Goal: Task Accomplishment & Management: Manage account settings

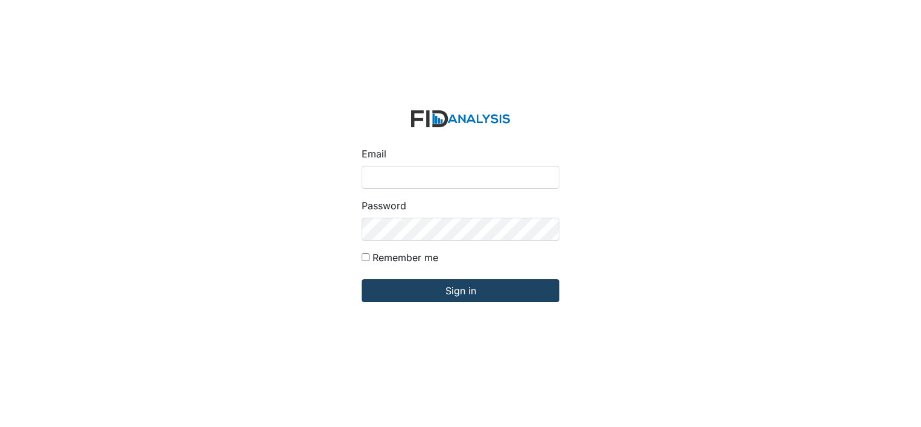
type input "[PERSON_NAME][EMAIL_ADDRESS][DOMAIN_NAME]"
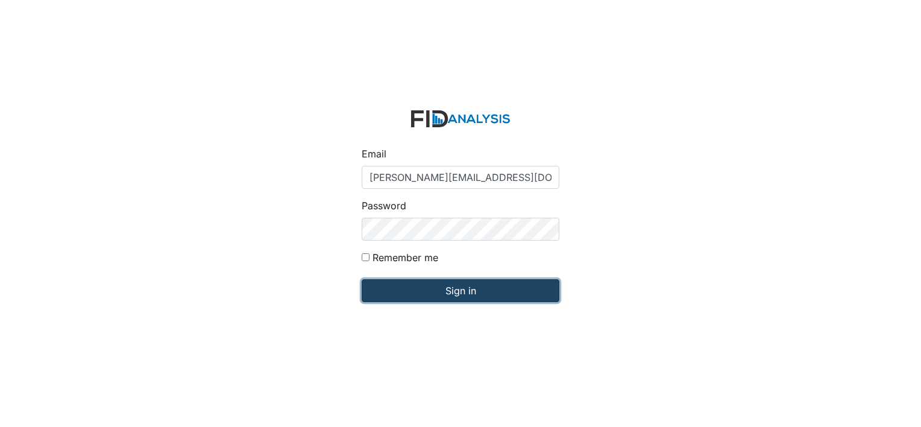
click at [386, 287] on input "Sign in" at bounding box center [461, 290] width 198 height 23
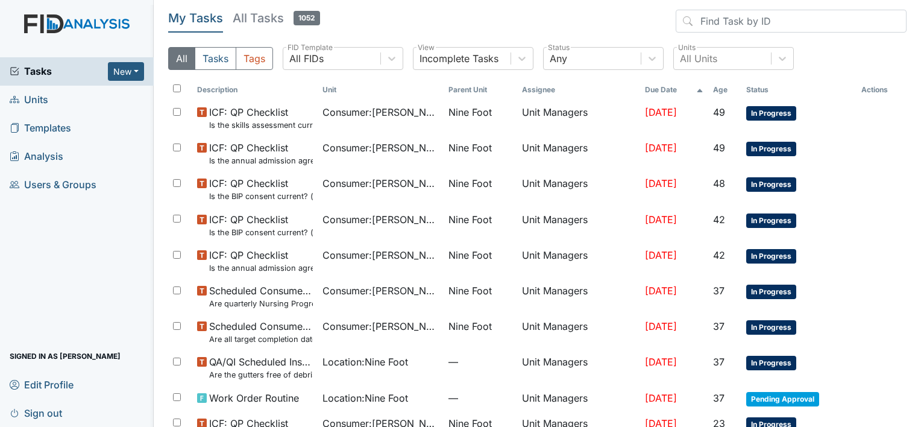
click at [36, 97] on span "Units" at bounding box center [29, 99] width 39 height 19
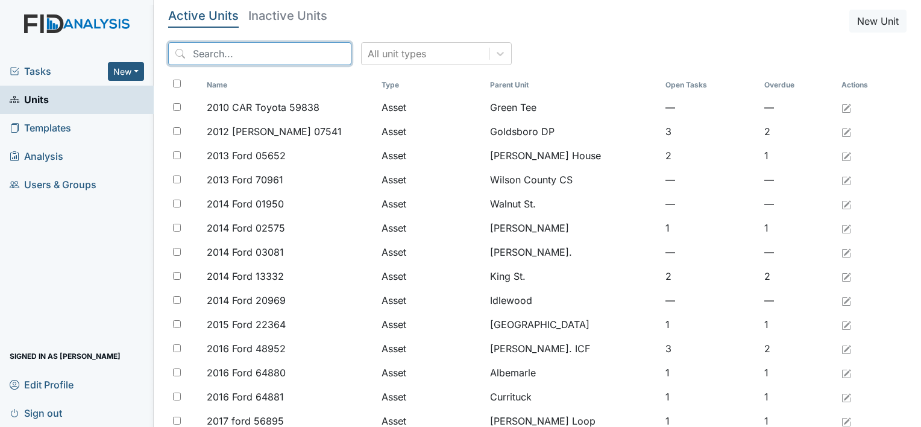
click at [194, 52] on input "search" at bounding box center [259, 53] width 183 height 23
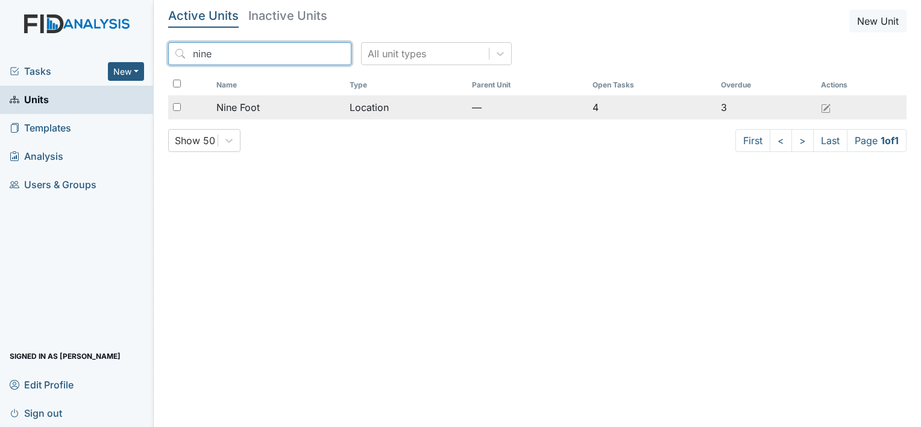
type input "nine"
click at [251, 106] on span "Nine Foot" at bounding box center [237, 107] width 43 height 14
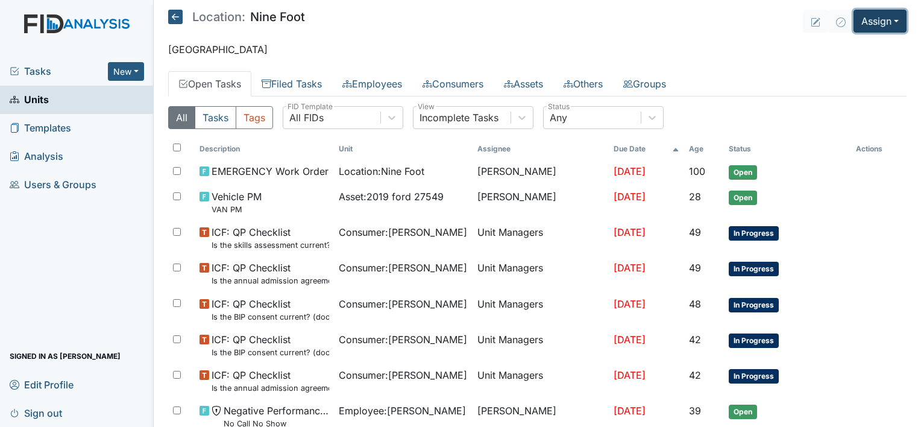
click at [867, 22] on button "Assign" at bounding box center [880, 21] width 53 height 23
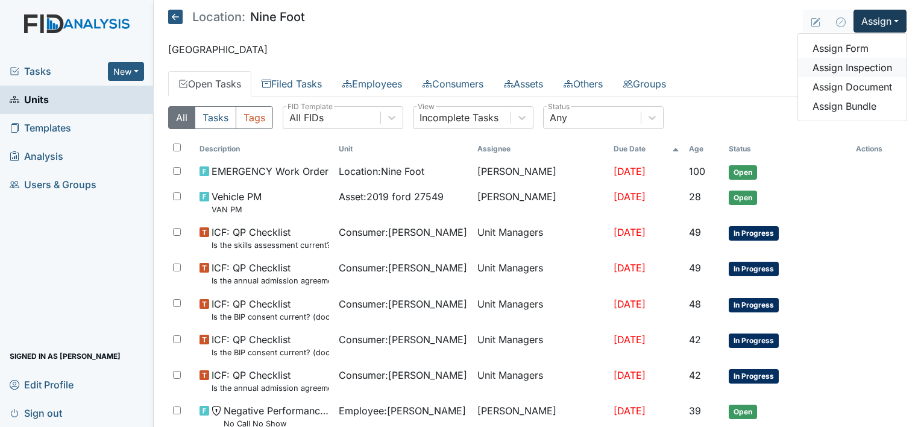
click at [864, 65] on link "Assign Inspection" at bounding box center [852, 67] width 109 height 19
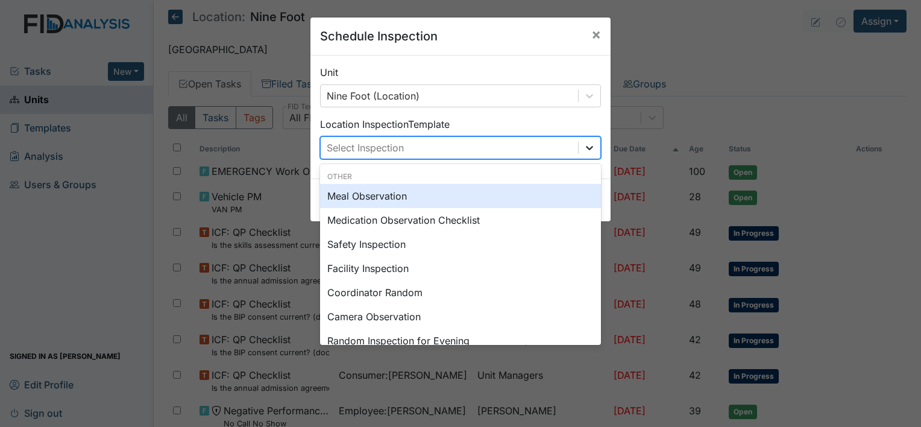
click at [584, 146] on icon at bounding box center [590, 148] width 12 height 12
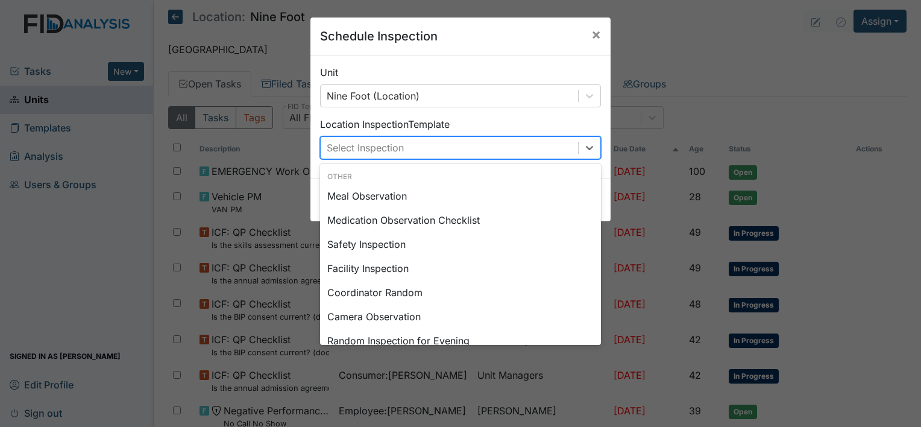
click at [333, 140] on div "Select Inspection" at bounding box center [365, 147] width 77 height 14
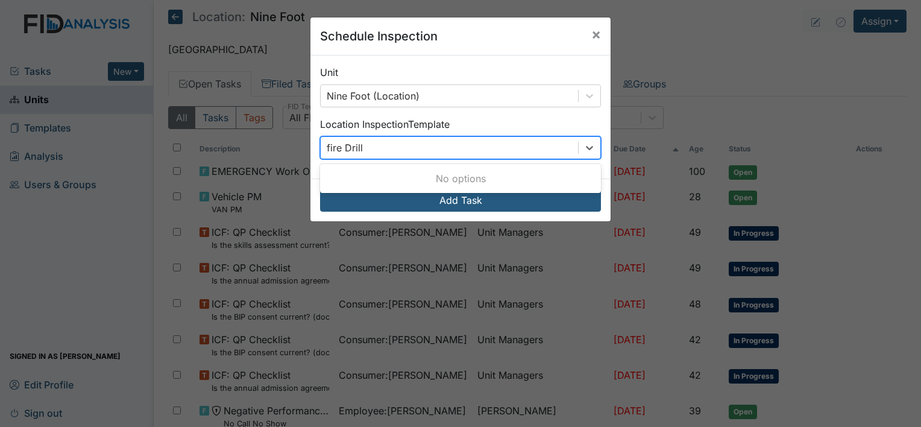
type input "fire Drill"
click at [320, 189] on button "Add Task" at bounding box center [460, 200] width 281 height 23
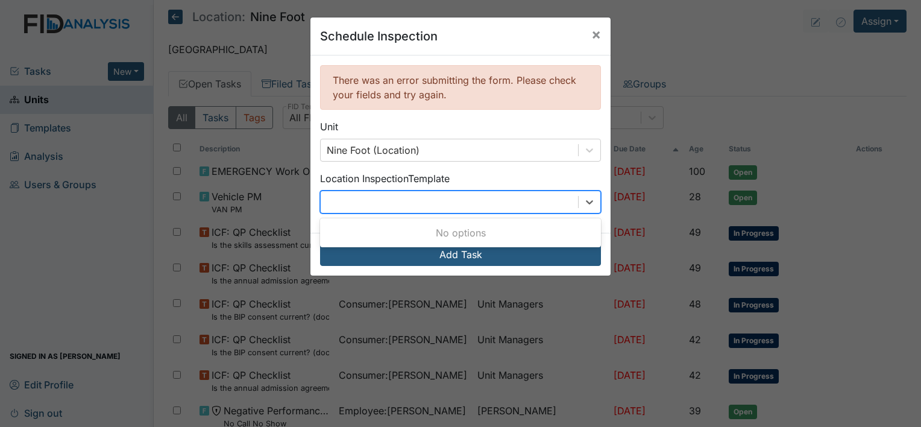
click at [362, 193] on div "fire Drill" at bounding box center [449, 202] width 257 height 22
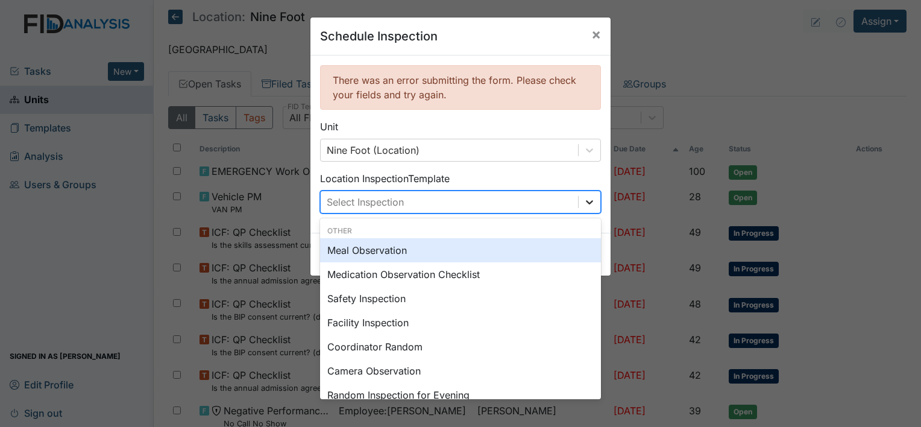
click at [584, 200] on icon at bounding box center [590, 202] width 12 height 12
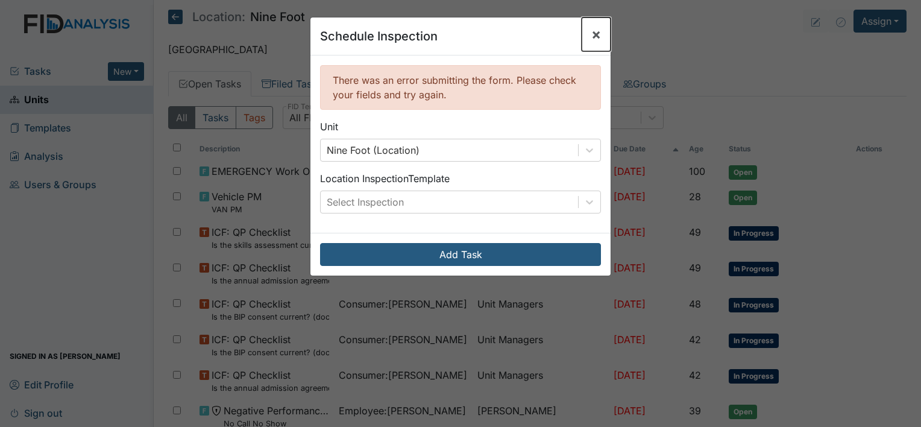
click at [592, 39] on span "×" at bounding box center [596, 33] width 10 height 17
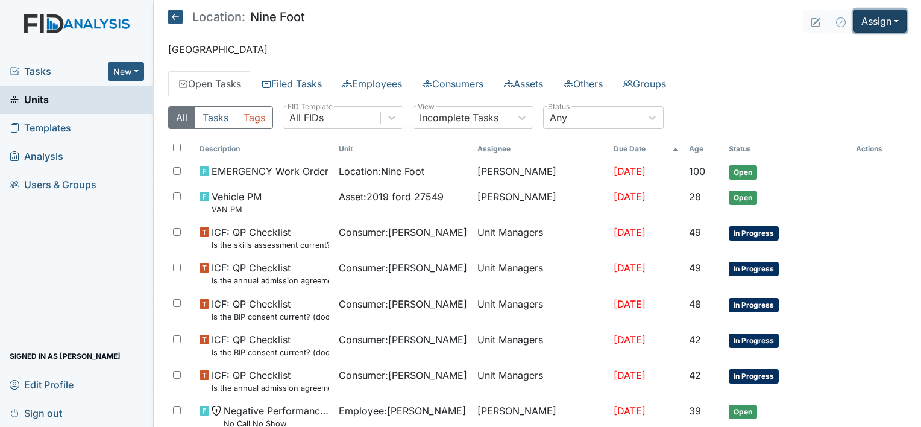
click at [875, 22] on button "Assign" at bounding box center [880, 21] width 53 height 23
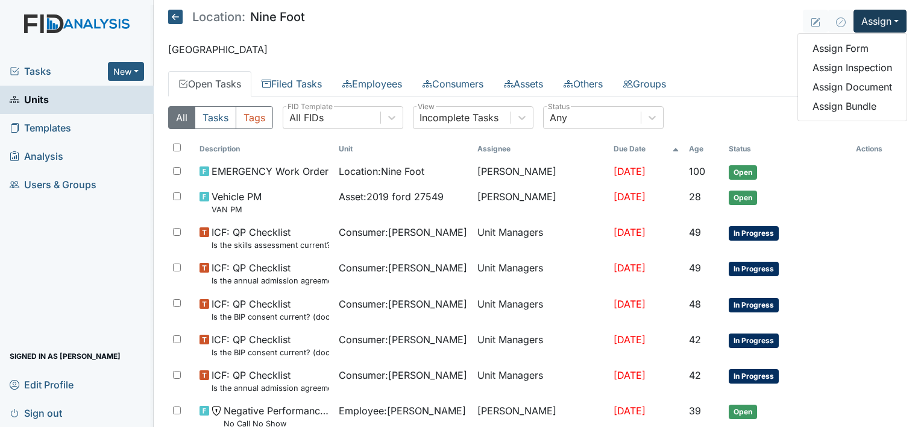
click at [36, 69] on span "Tasks" at bounding box center [59, 71] width 98 height 14
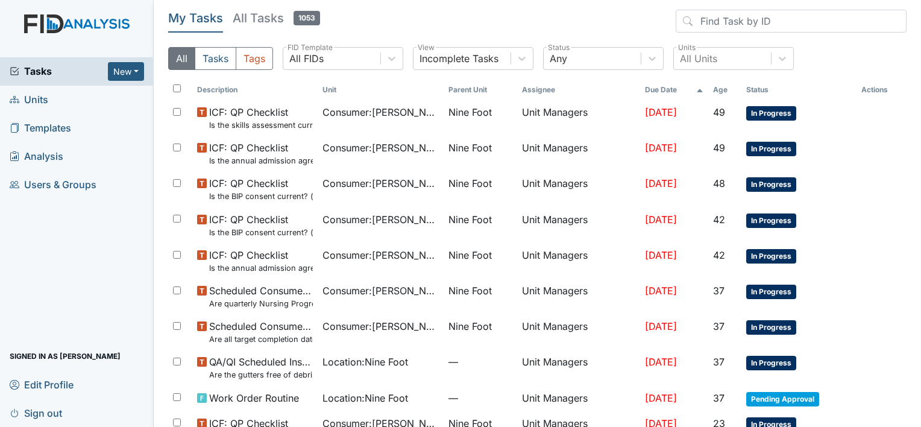
click at [34, 98] on span "Units" at bounding box center [29, 99] width 39 height 19
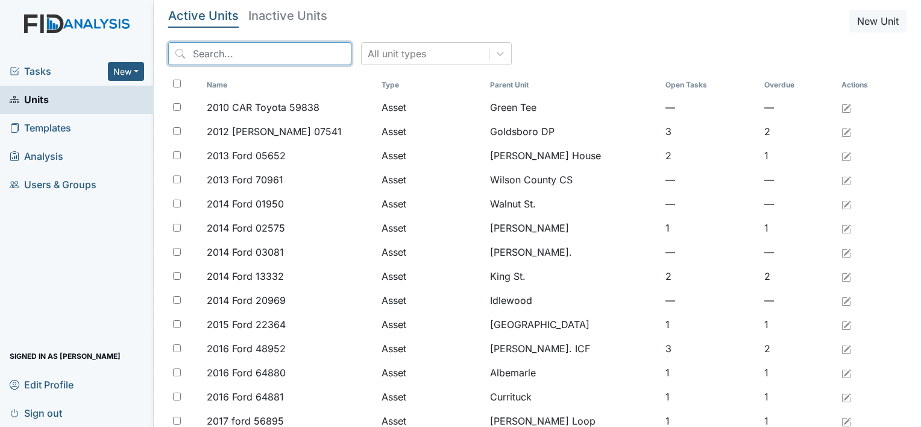
click at [196, 51] on input "search" at bounding box center [259, 53] width 183 height 23
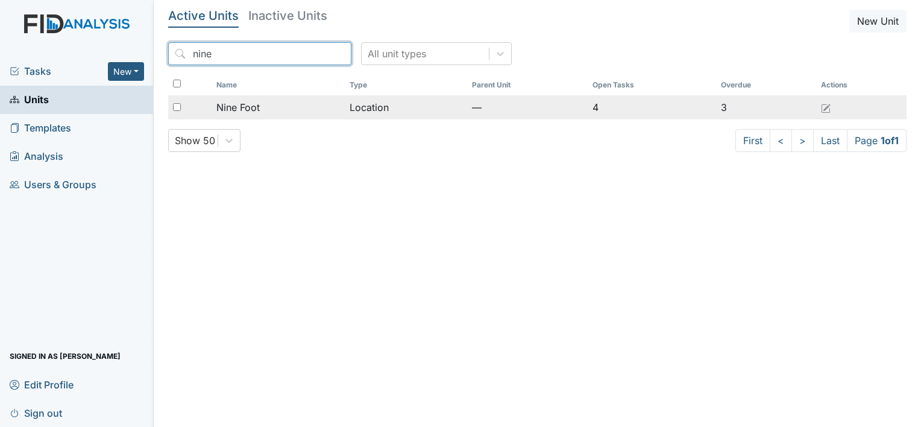
type input "nine"
click at [234, 110] on span "Nine Foot" at bounding box center [237, 107] width 43 height 14
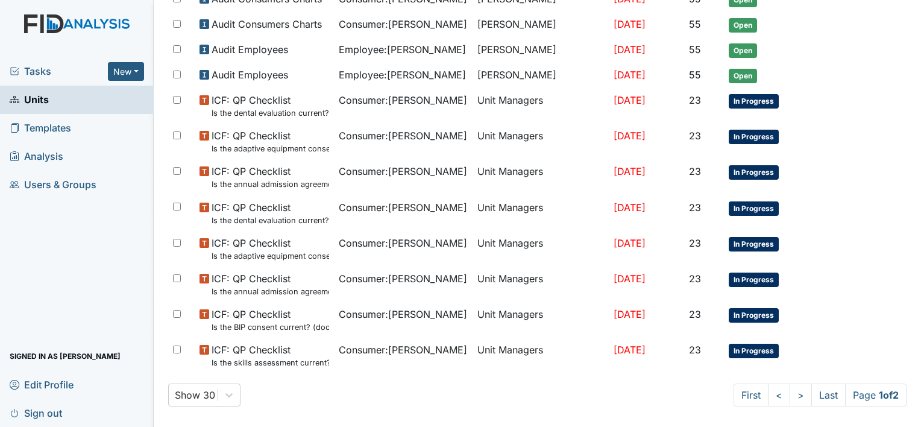
scroll to position [744, 0]
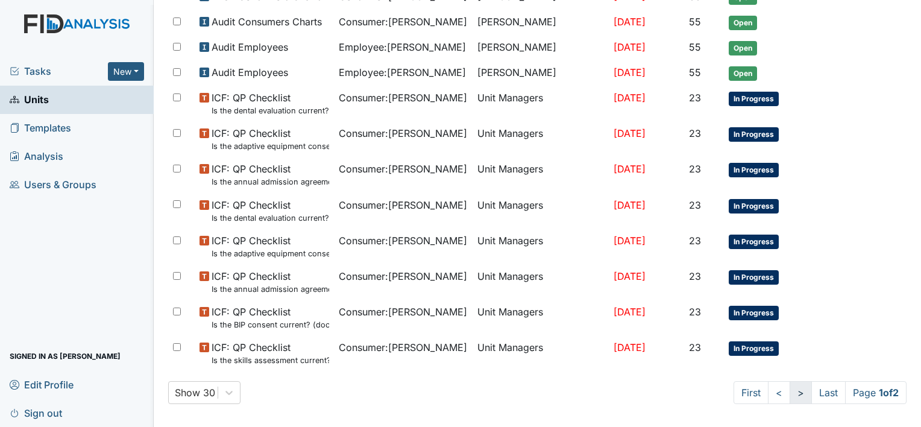
click at [790, 388] on link ">" at bounding box center [801, 392] width 22 height 23
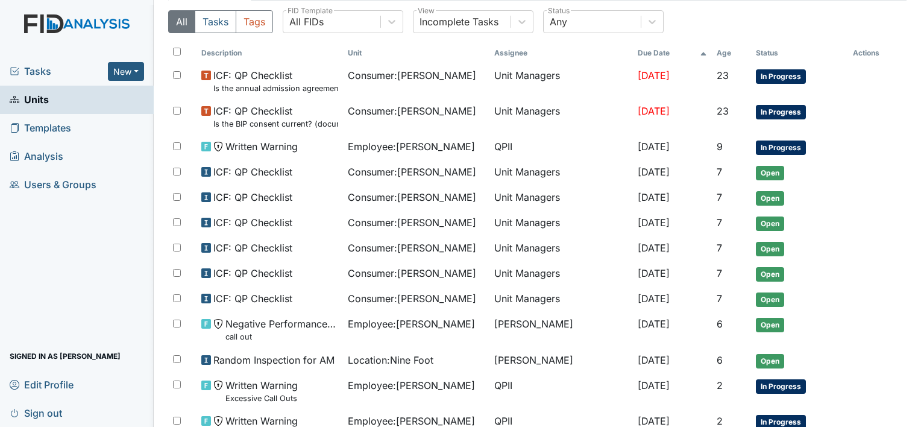
scroll to position [78, 0]
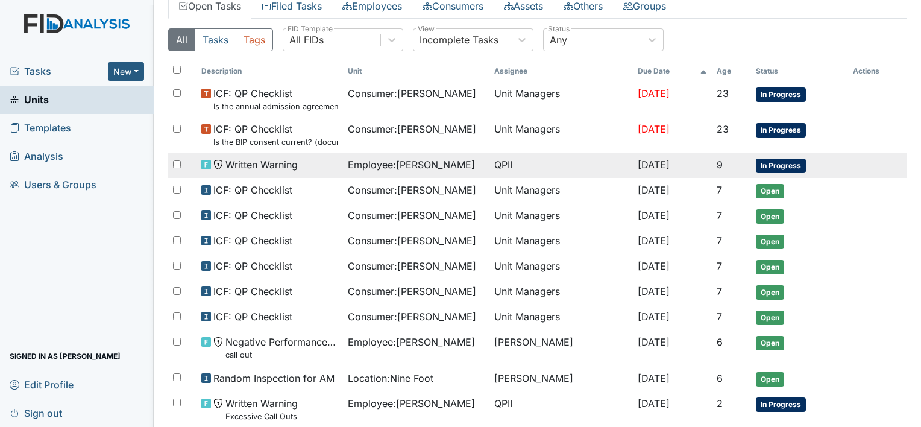
click at [437, 162] on span "Employee : Hopkins, Jashayla" at bounding box center [411, 164] width 127 height 14
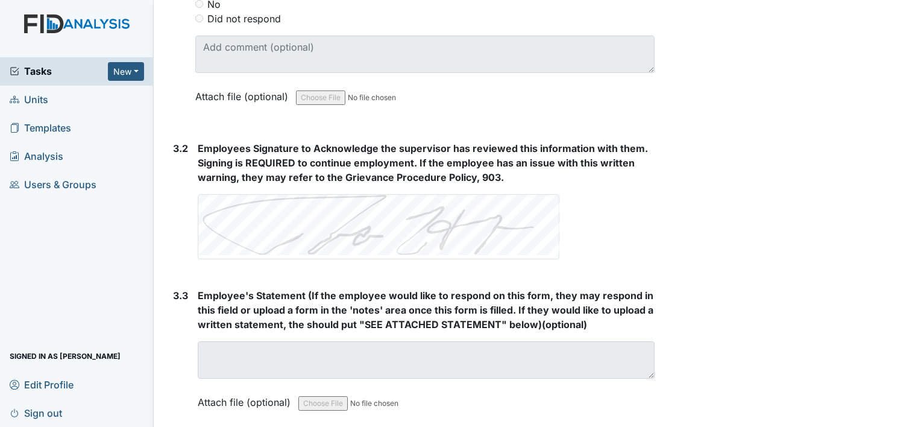
scroll to position [2055, 0]
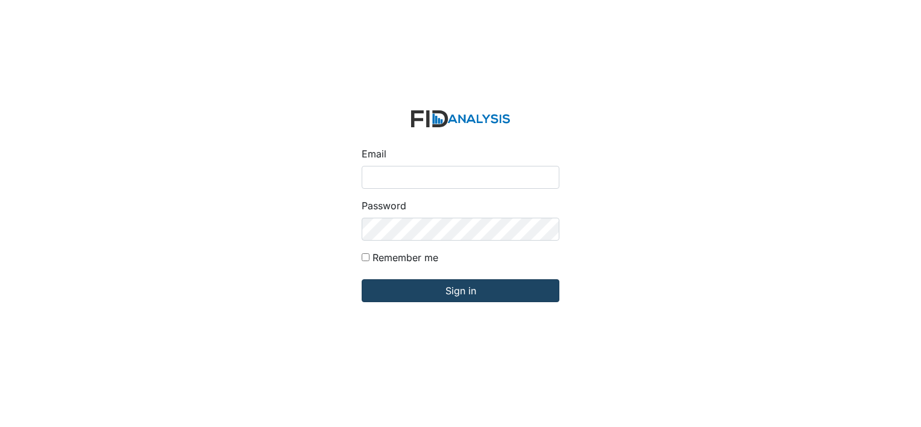
type input "[PERSON_NAME][EMAIL_ADDRESS][DOMAIN_NAME]"
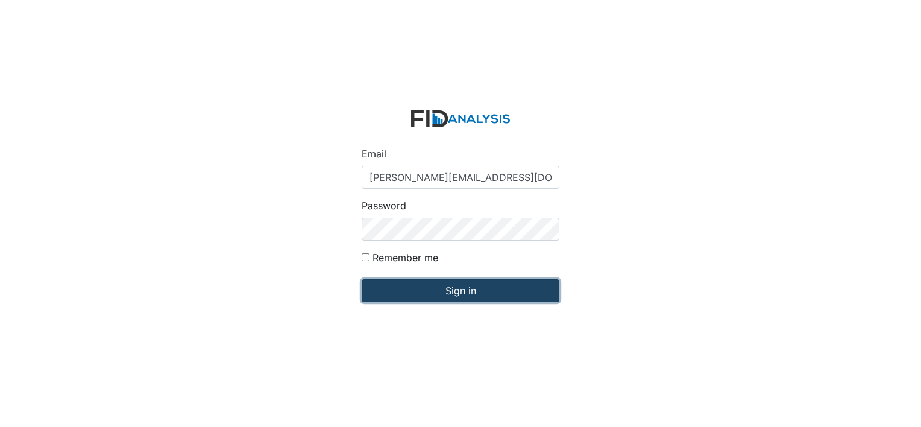
click at [398, 294] on input "Sign in" at bounding box center [461, 290] width 198 height 23
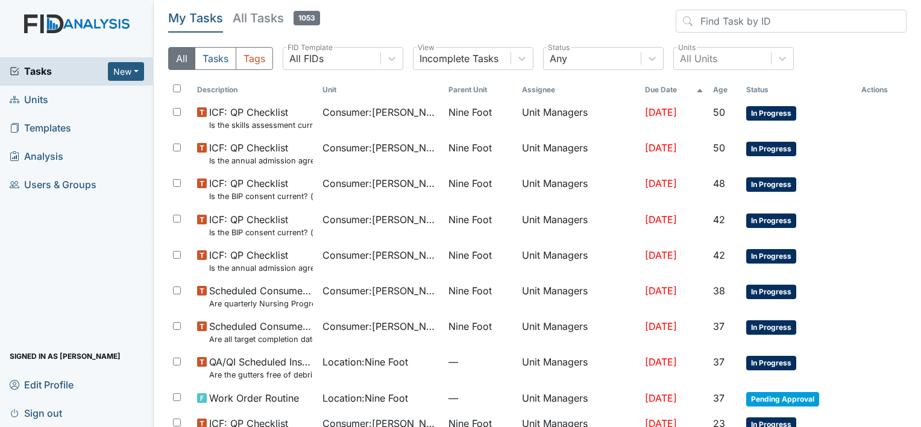
click at [34, 98] on span "Units" at bounding box center [29, 99] width 39 height 19
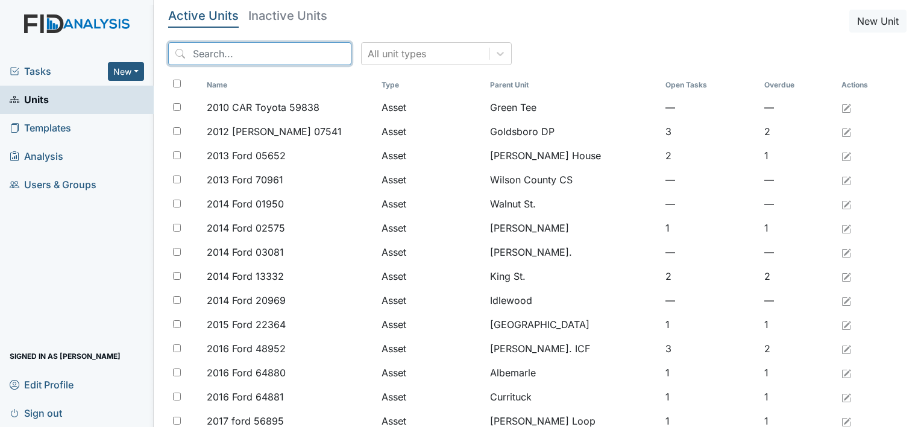
click at [198, 53] on input "search" at bounding box center [259, 53] width 183 height 23
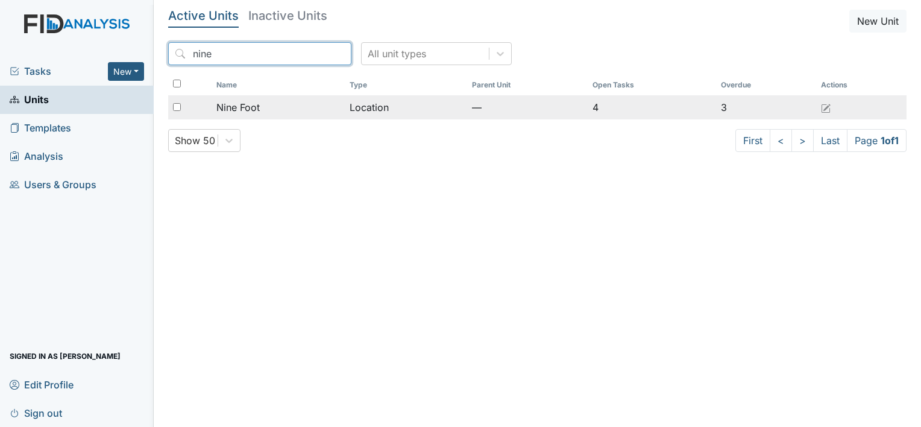
type input "nine"
click at [239, 107] on span "Nine Foot" at bounding box center [237, 107] width 43 height 14
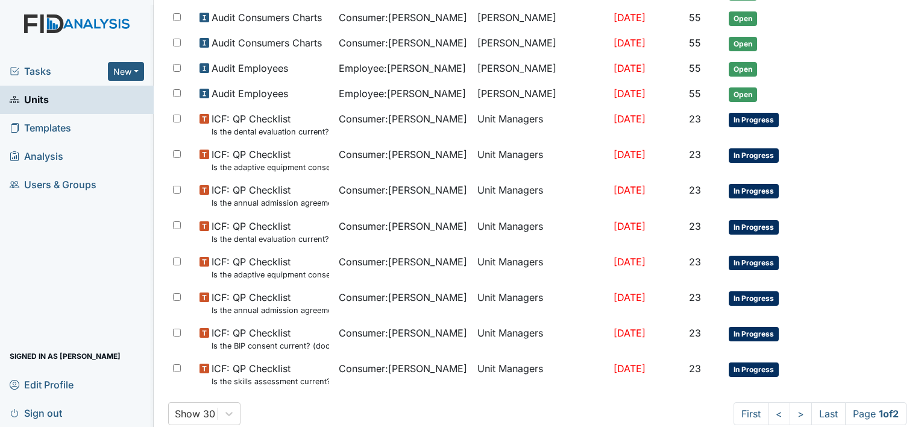
scroll to position [744, 0]
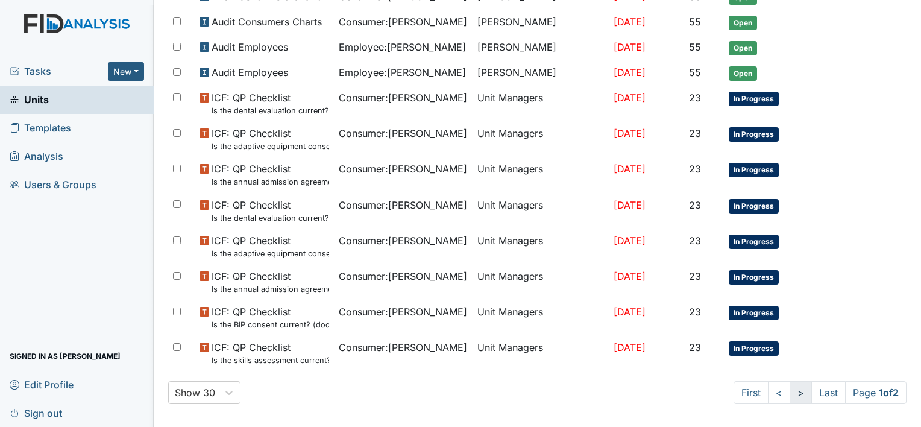
click at [790, 388] on link ">" at bounding box center [801, 392] width 22 height 23
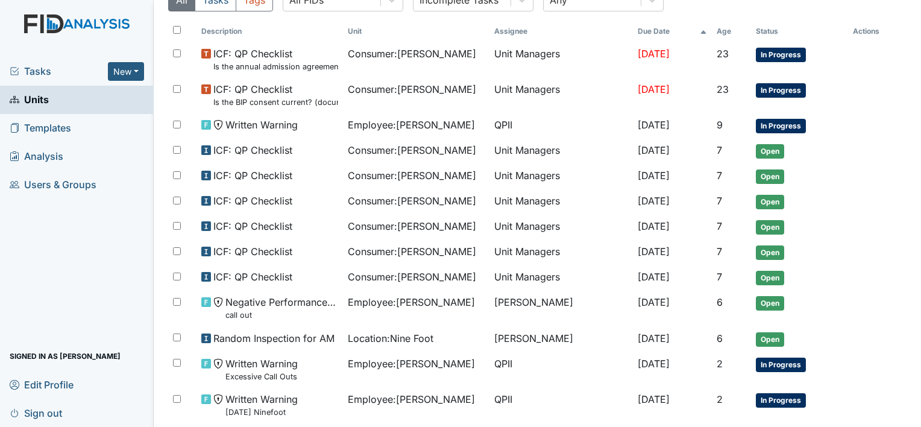
scroll to position [110, 0]
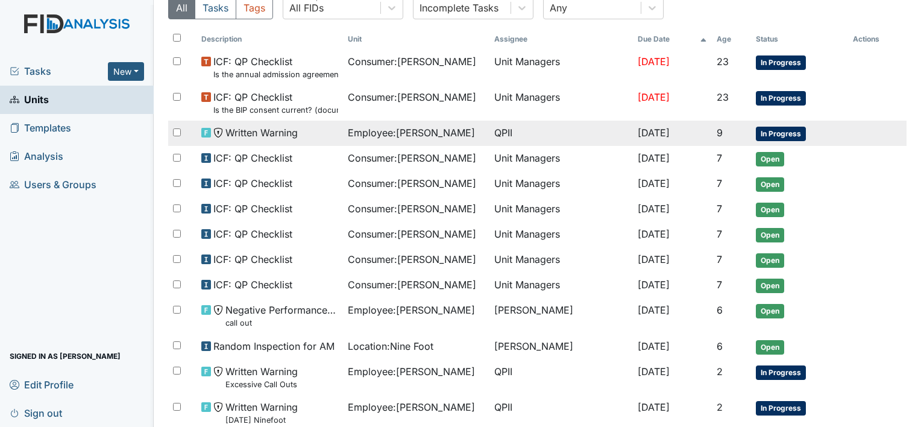
click at [768, 129] on span "In Progress" at bounding box center [781, 134] width 50 height 14
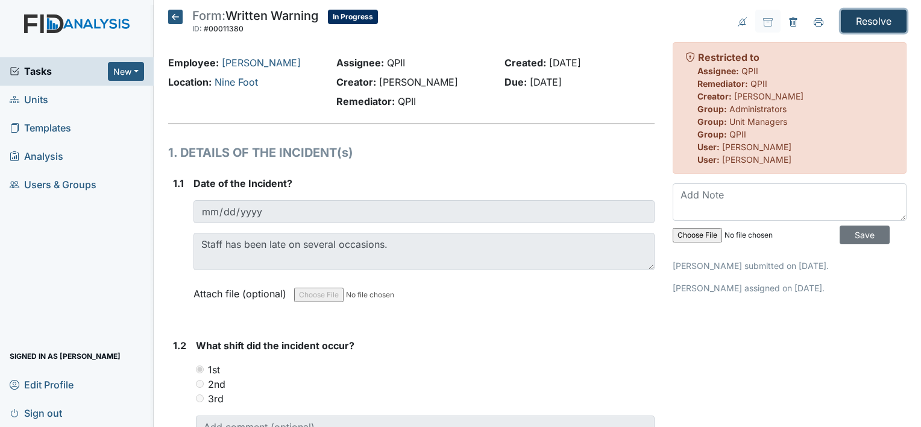
click at [870, 19] on input "Resolve" at bounding box center [874, 21] width 66 height 23
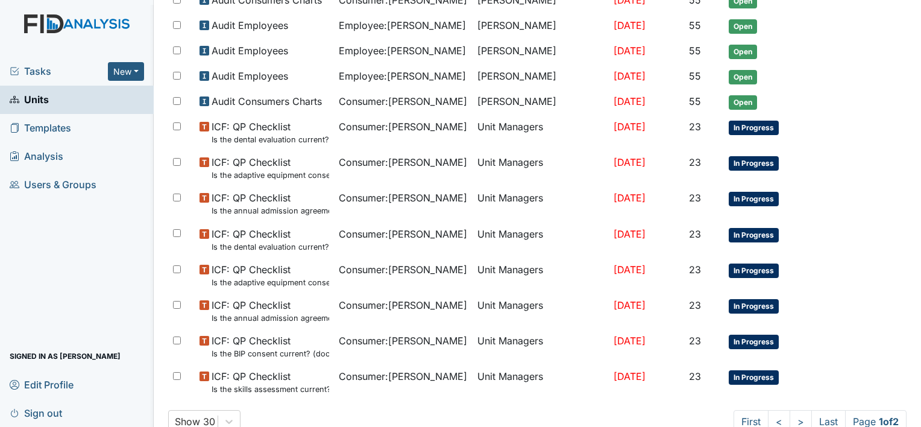
scroll to position [784, 0]
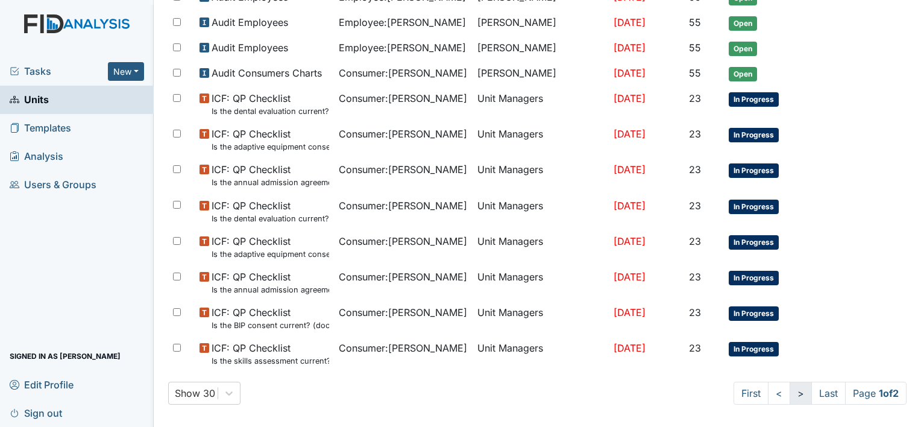
click at [790, 385] on link ">" at bounding box center [801, 393] width 22 height 23
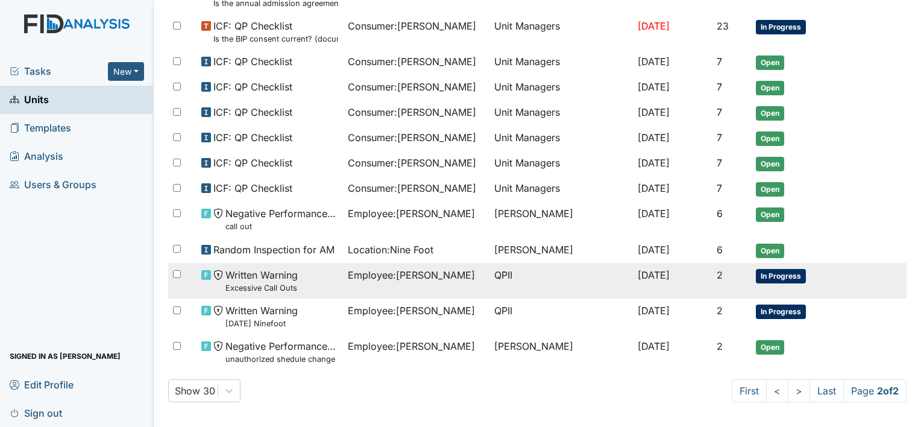
click at [787, 269] on span "In Progress" at bounding box center [781, 276] width 50 height 14
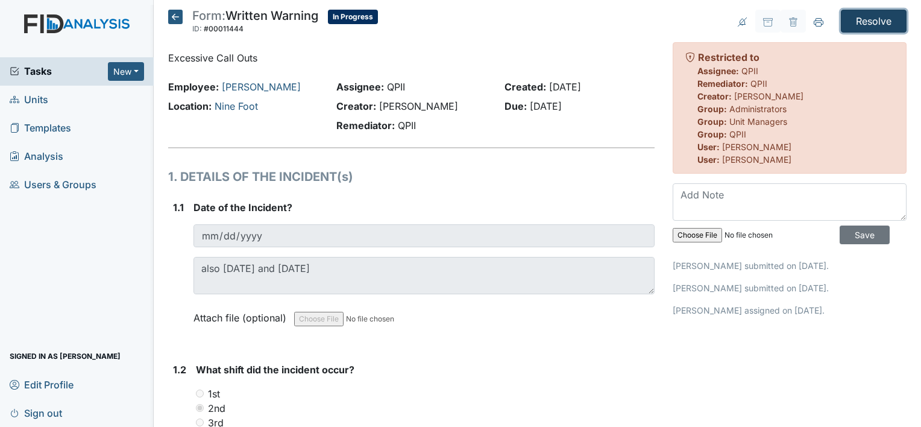
click at [864, 25] on input "Resolve" at bounding box center [874, 21] width 66 height 23
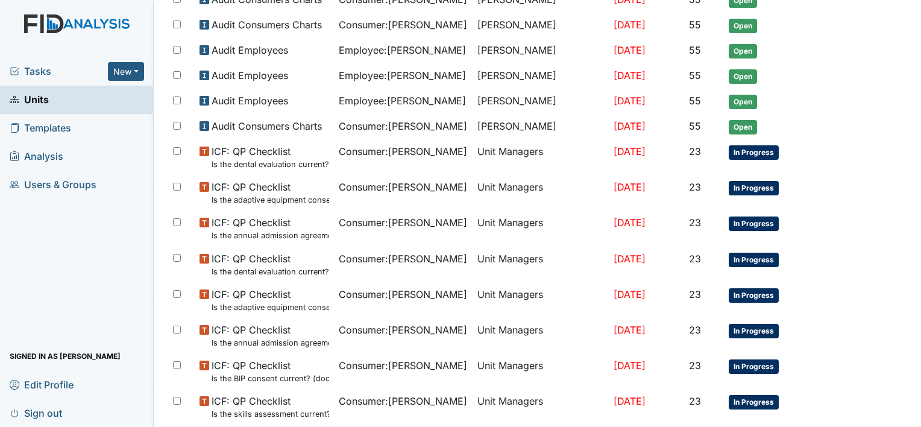
scroll to position [784, 0]
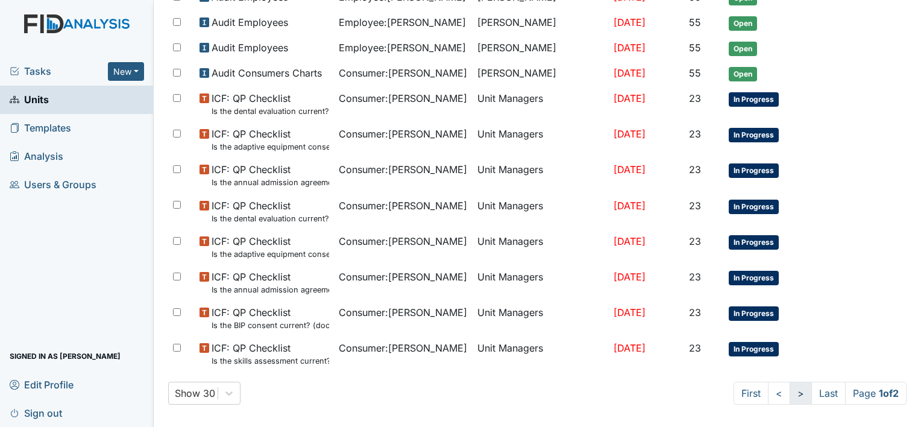
click at [790, 388] on link ">" at bounding box center [801, 393] width 22 height 23
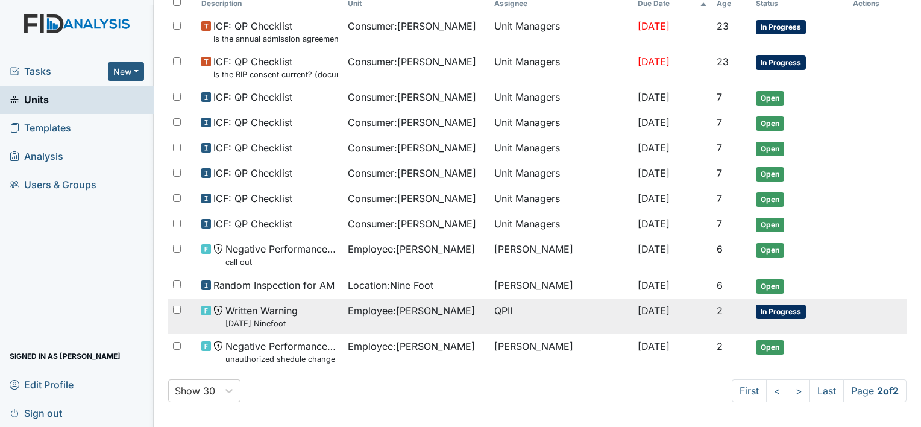
click at [779, 306] on span "In Progress" at bounding box center [781, 311] width 50 height 14
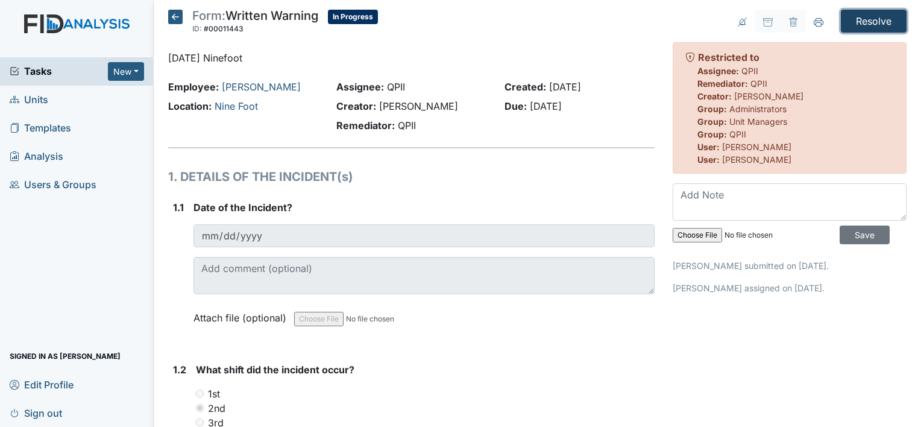
click at [866, 17] on input "Resolve" at bounding box center [874, 21] width 66 height 23
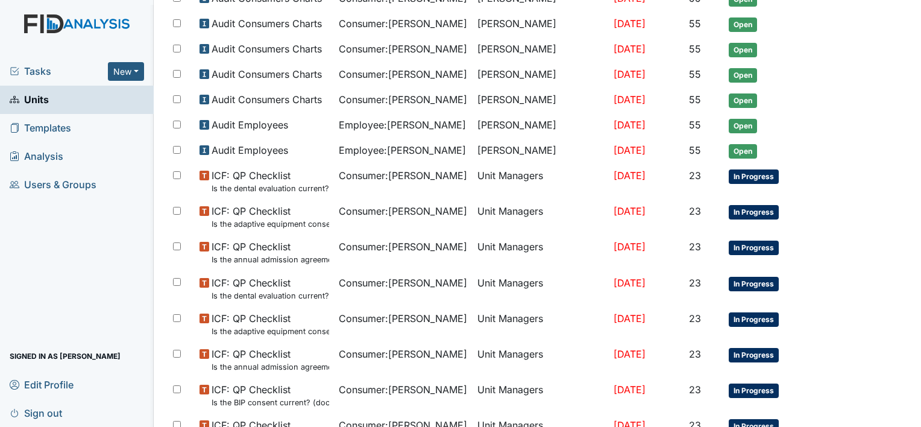
scroll to position [784, 0]
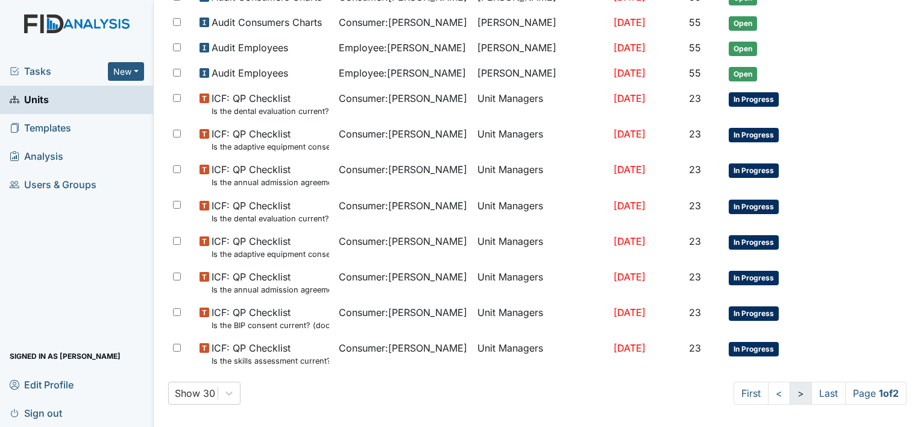
click at [790, 386] on link ">" at bounding box center [801, 393] width 22 height 23
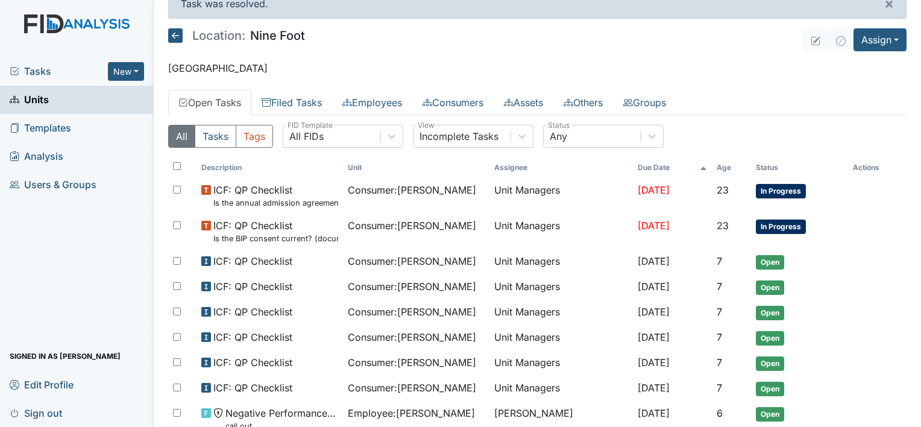
scroll to position [0, 0]
